Goal: Book appointment/travel/reservation

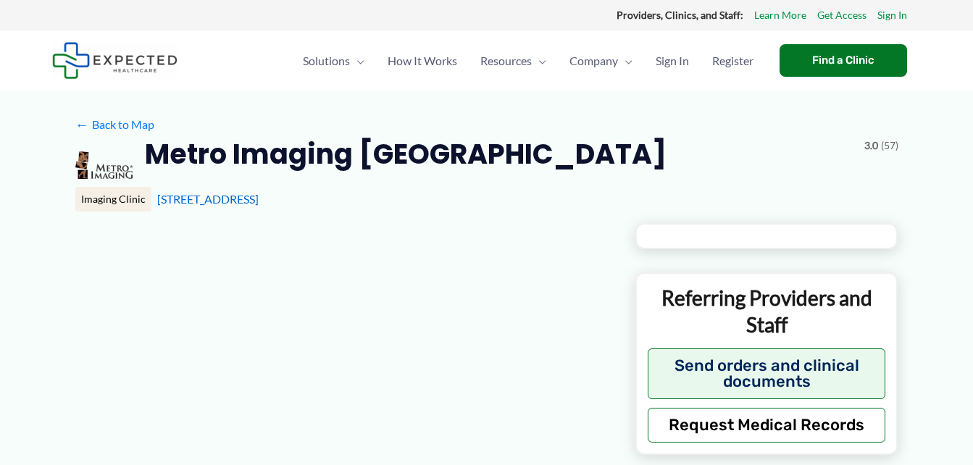
type input "**********"
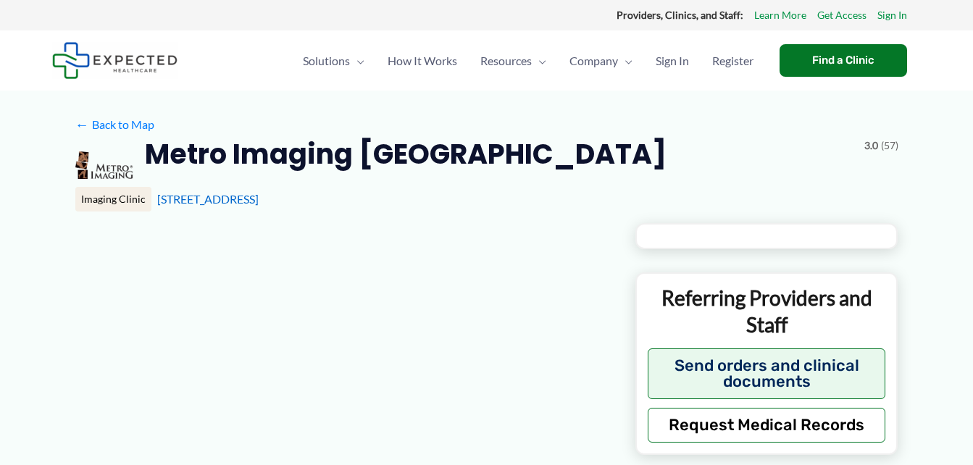
type input "**********"
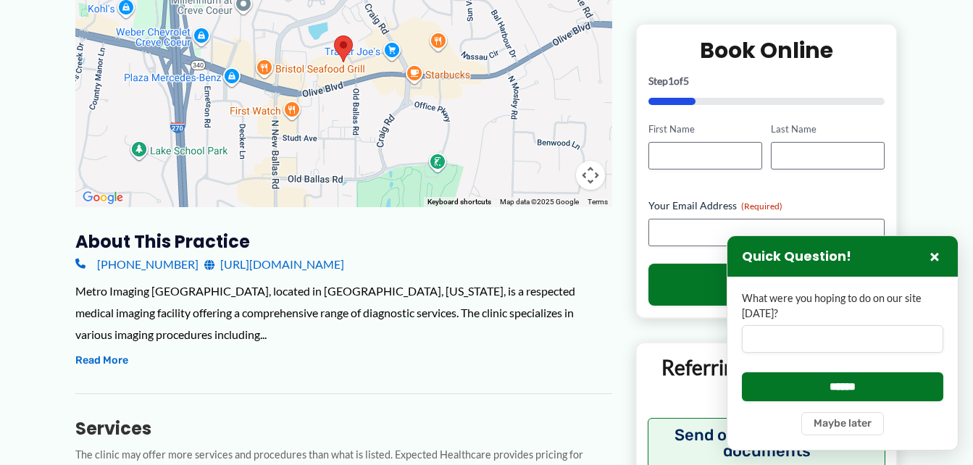
scroll to position [290, 0]
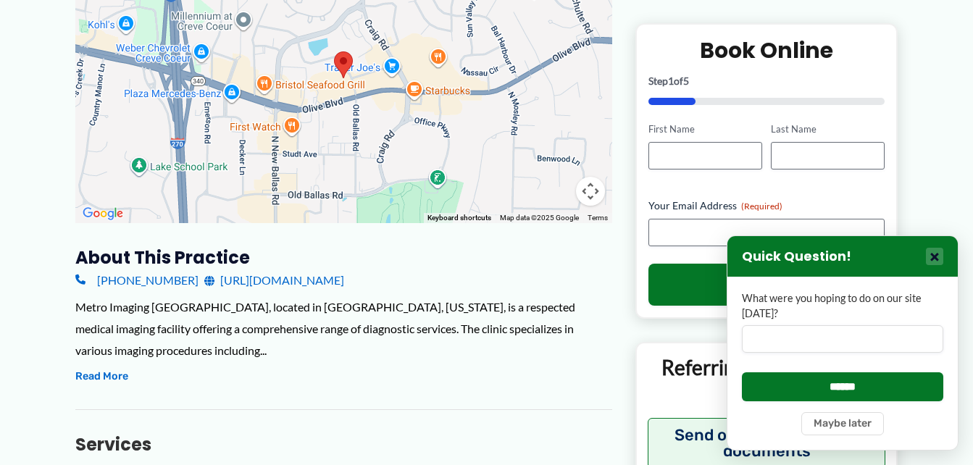
click at [933, 259] on button "×" at bounding box center [934, 256] width 17 height 17
